Goal: Task Accomplishment & Management: Use online tool/utility

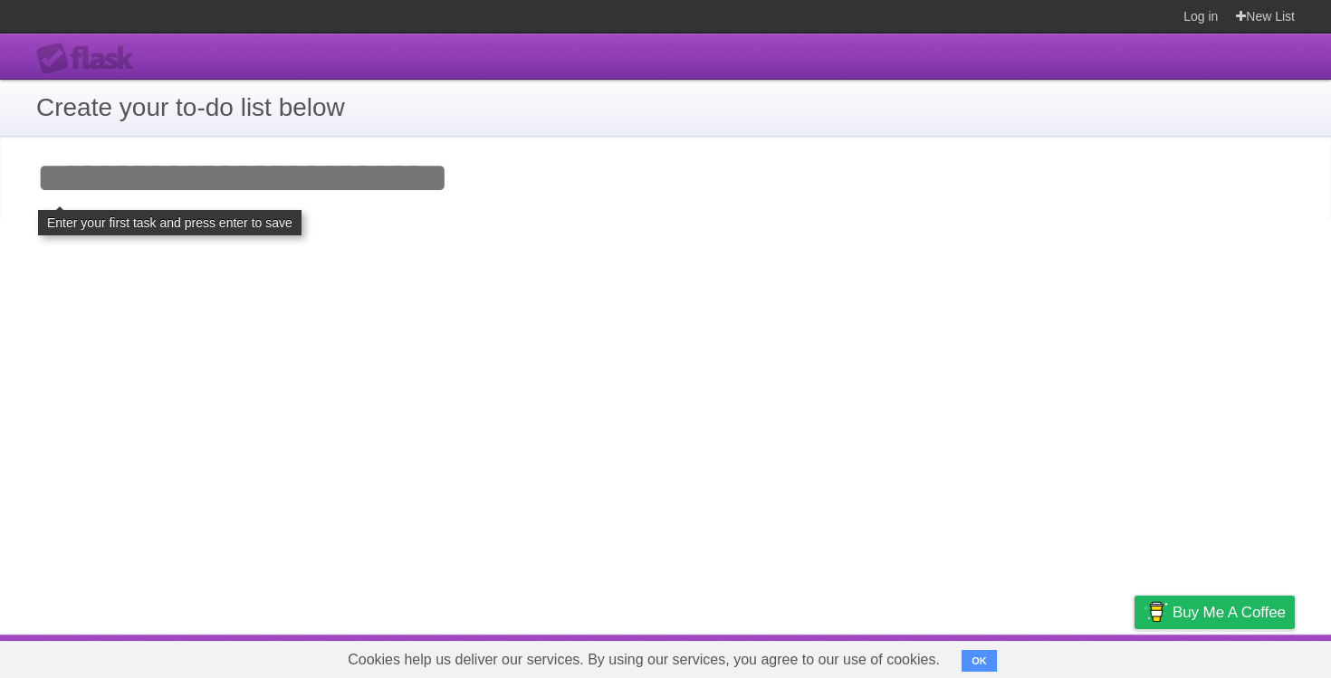
type input "**********"
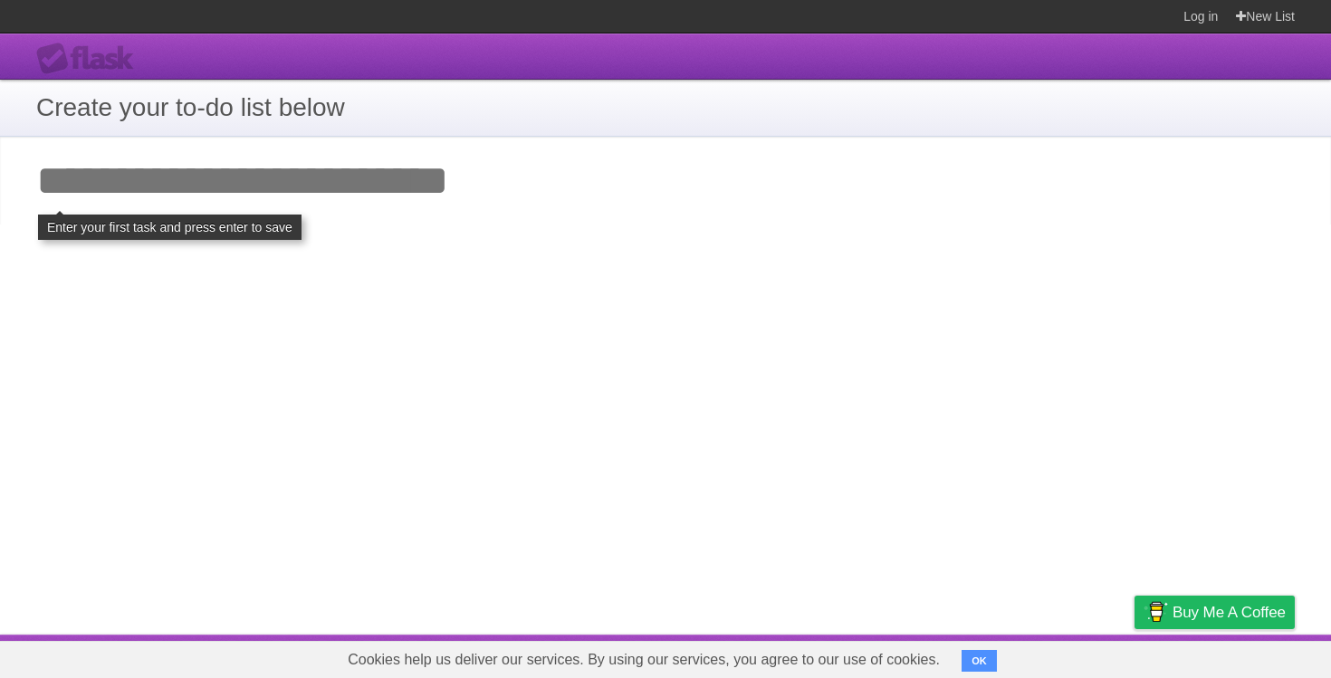
click input "**********" at bounding box center [0, 0] width 0 height 0
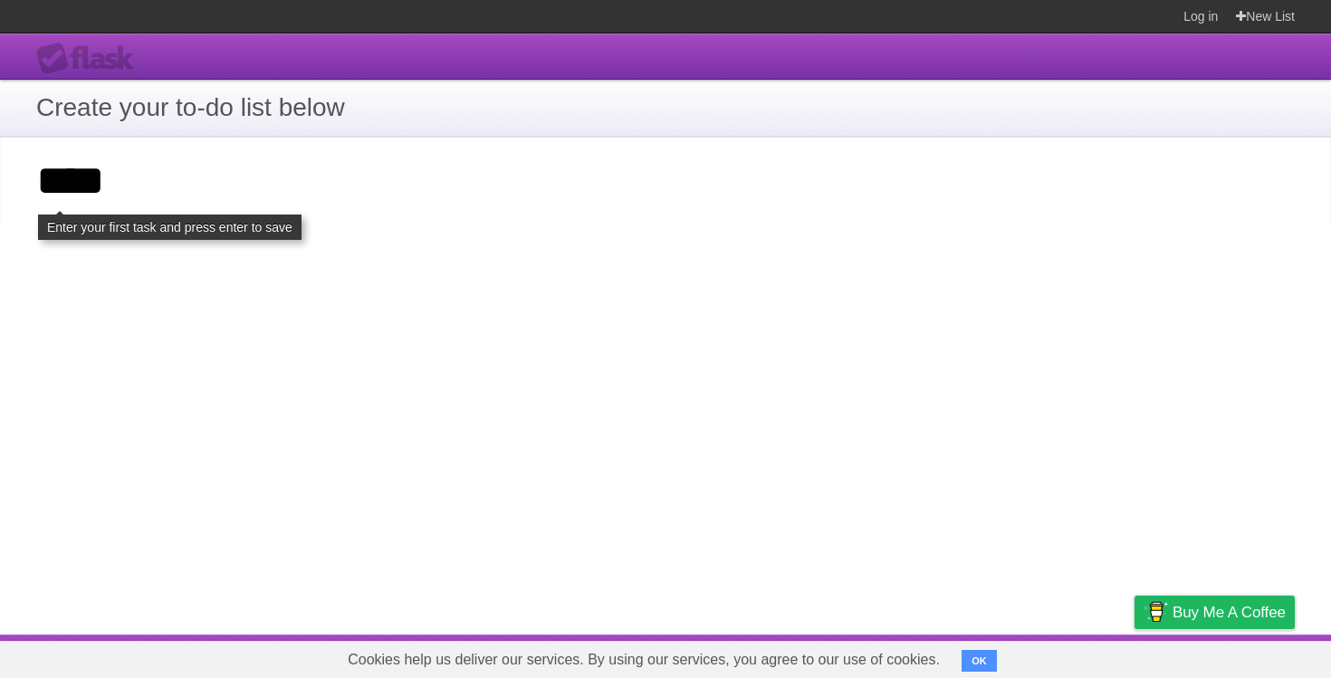
type input "****"
